Goal: Information Seeking & Learning: Check status

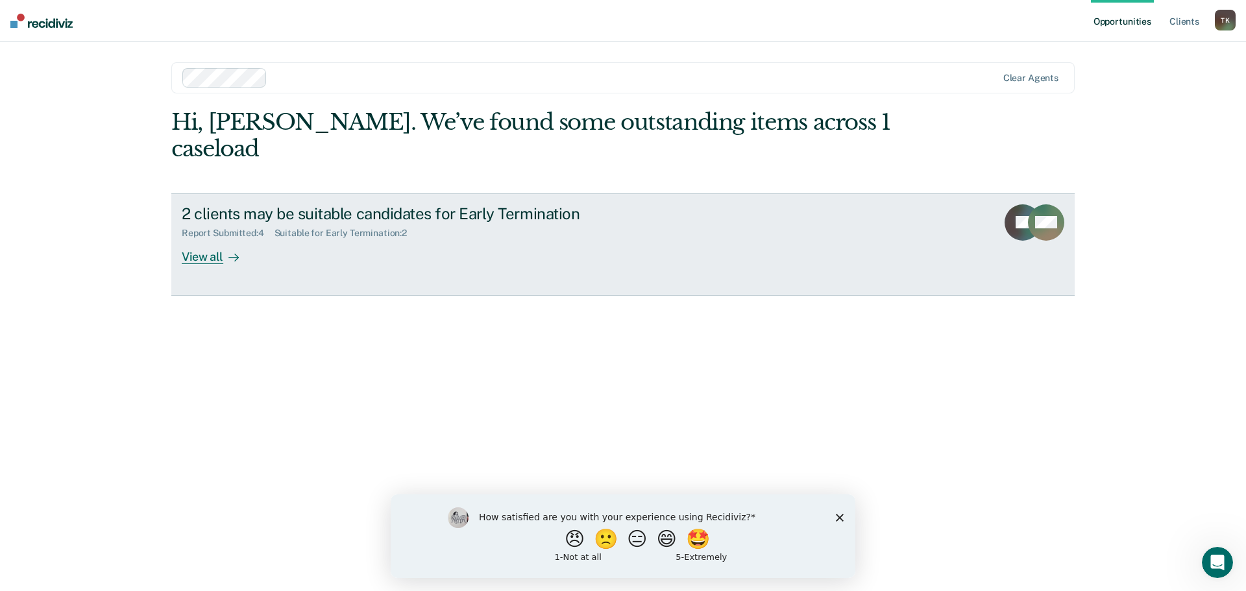
click at [203, 239] on div "View all" at bounding box center [218, 251] width 73 height 25
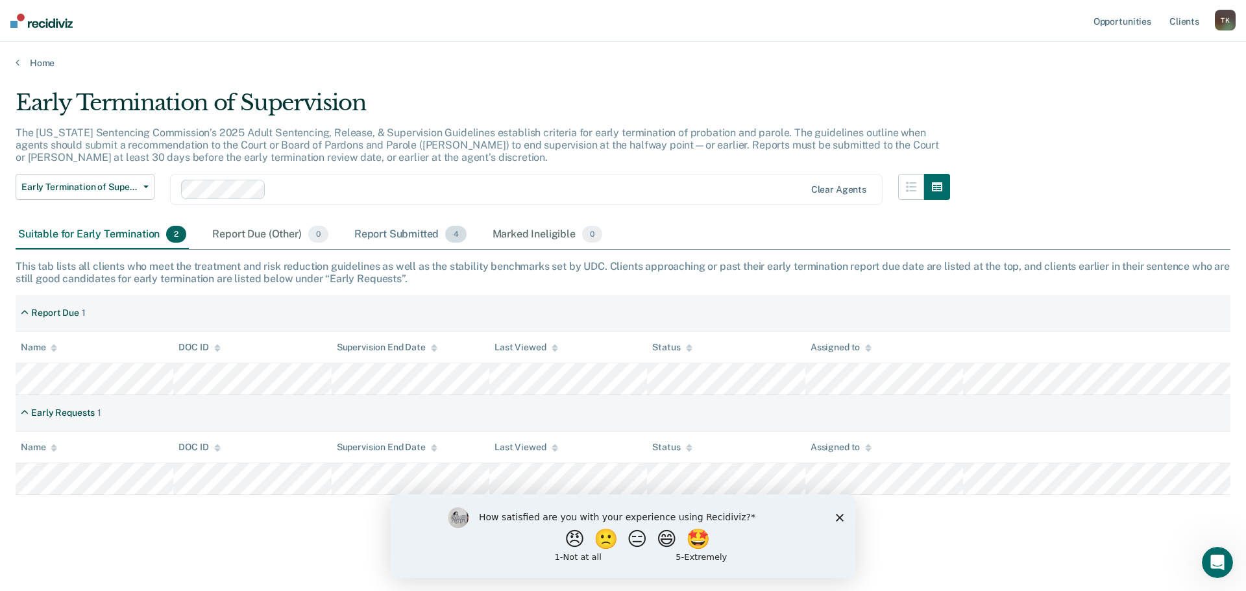
click at [401, 235] on div "Report Submitted 4" at bounding box center [411, 235] width 118 height 29
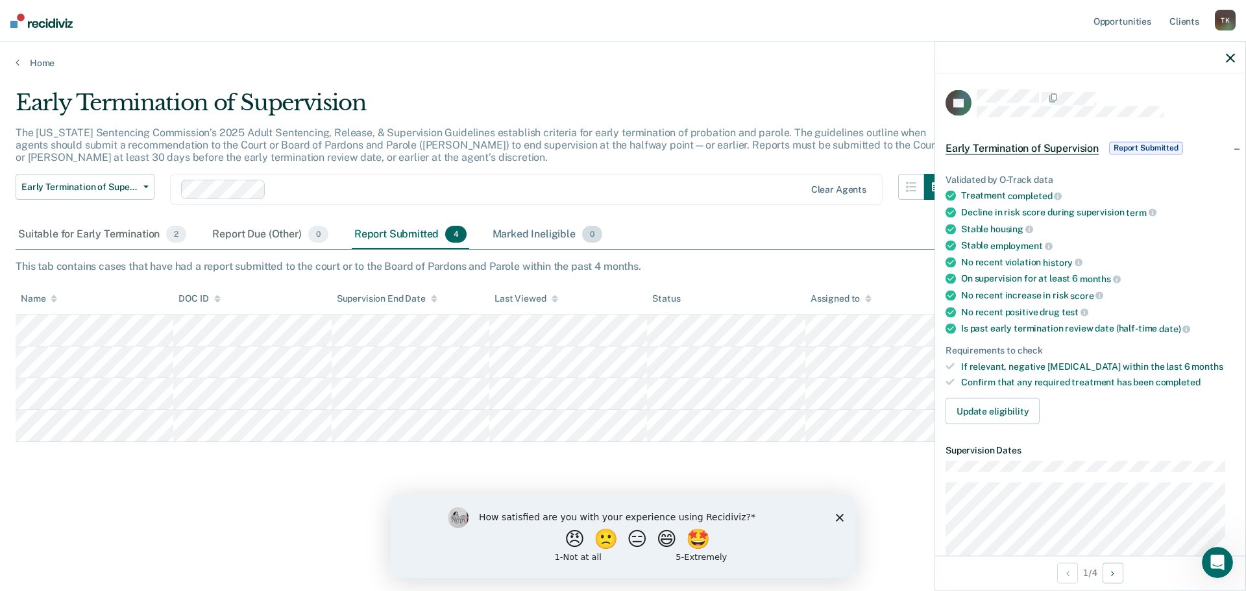
click at [525, 234] on div "Marked Ineligible 0" at bounding box center [548, 235] width 116 height 29
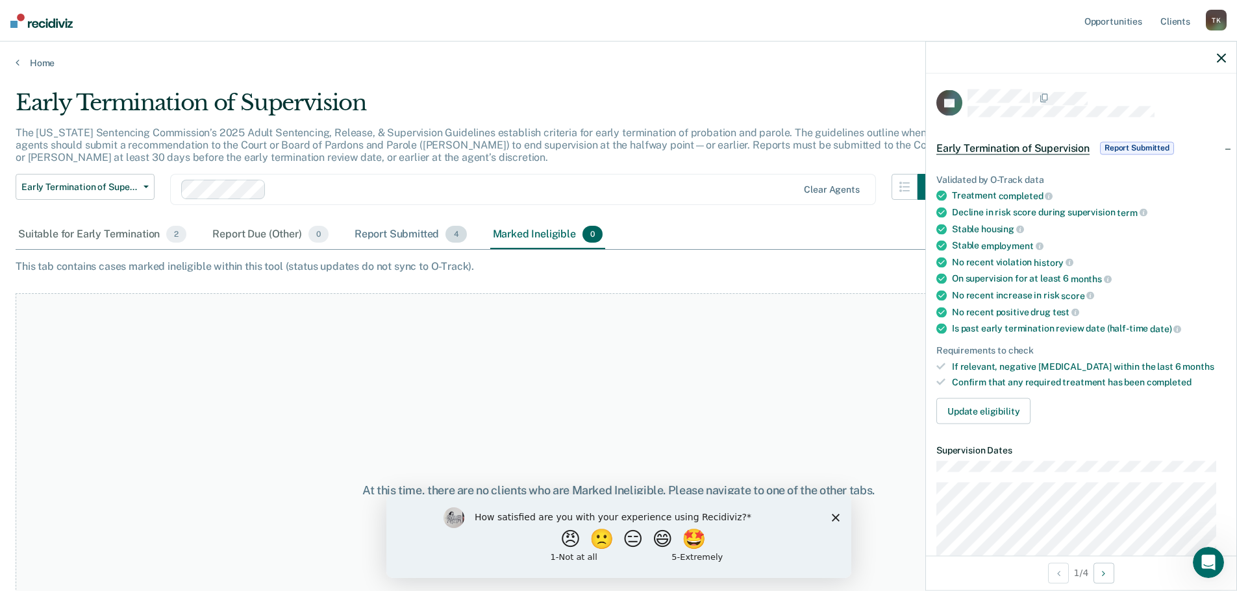
click at [394, 234] on div "Report Submitted 4" at bounding box center [411, 235] width 118 height 29
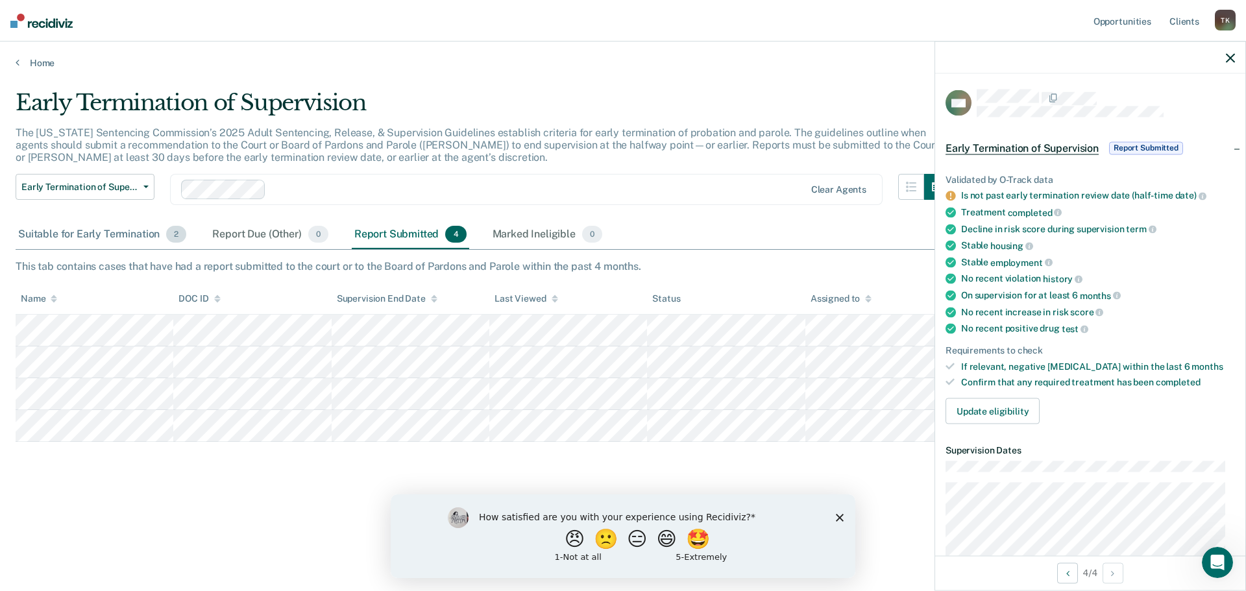
click at [106, 235] on div "Suitable for Early Termination 2" at bounding box center [102, 235] width 173 height 29
